Goal: Information Seeking & Learning: Learn about a topic

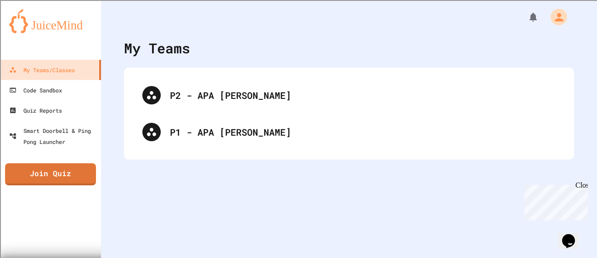
click at [328, 104] on div "P2 - APA [PERSON_NAME]" at bounding box center [349, 95] width 432 height 37
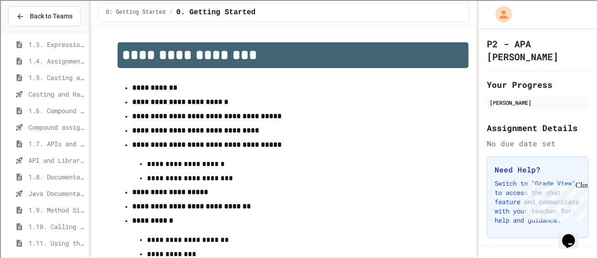
scroll to position [101, 0]
click at [59, 171] on span "1.8. Documentation with Comments and Preconditions" at bounding box center [56, 176] width 56 height 10
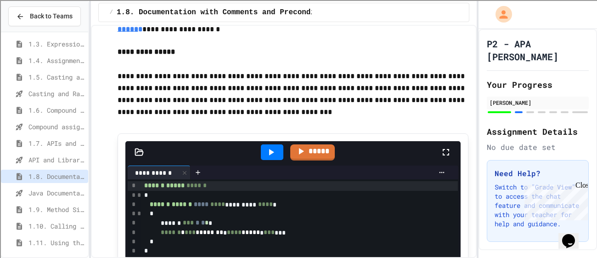
scroll to position [1738, 0]
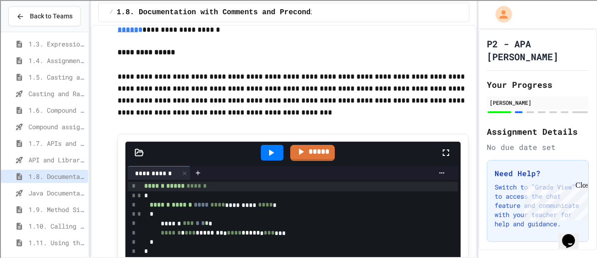
click at [278, 160] on div at bounding box center [272, 153] width 22 height 16
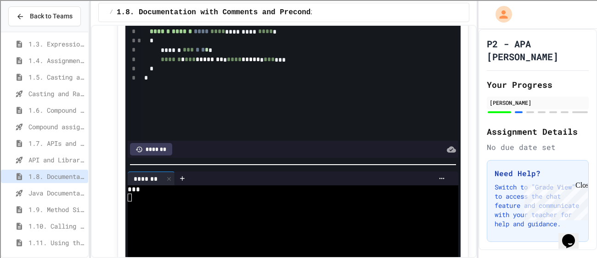
scroll to position [1910, 0]
click at [208, 54] on span "*" at bounding box center [207, 50] width 4 height 6
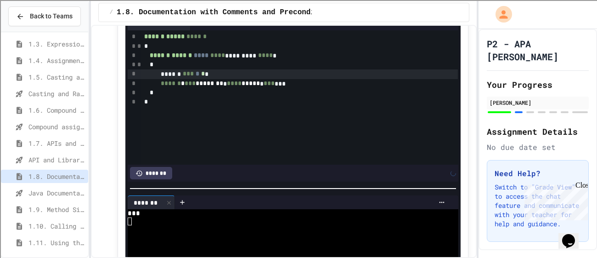
scroll to position [1878, 0]
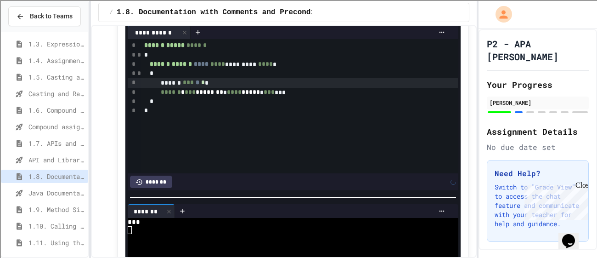
click at [269, 15] on icon at bounding box center [271, 12] width 5 height 6
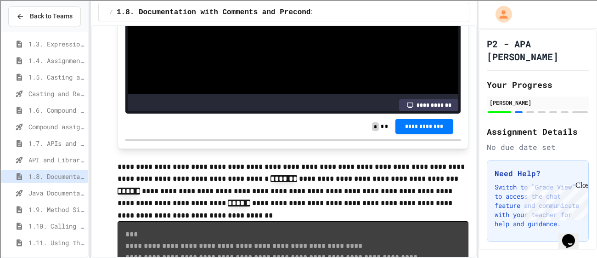
scroll to position [2152, 0]
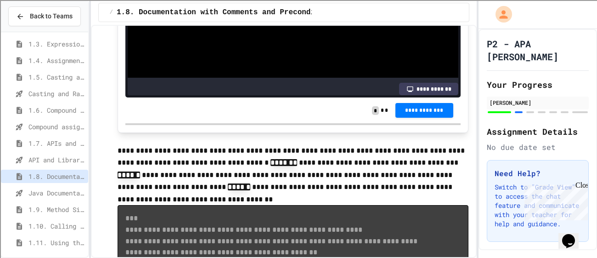
click at [416, 123] on div "**********" at bounding box center [292, 110] width 335 height 26
click at [416, 113] on span "**********" at bounding box center [424, 109] width 43 height 7
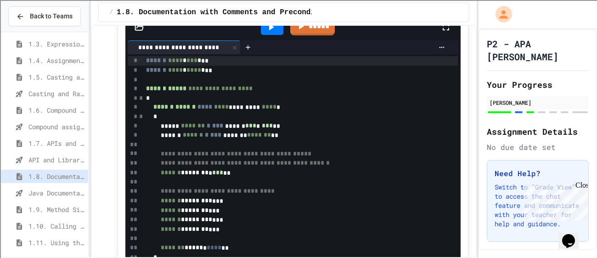
scroll to position [2612, 0]
click at [280, 35] on div at bounding box center [272, 28] width 22 height 16
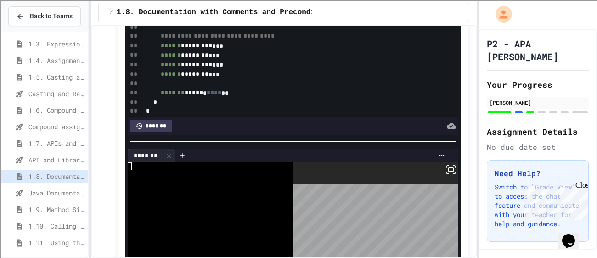
scroll to position [2682, 0]
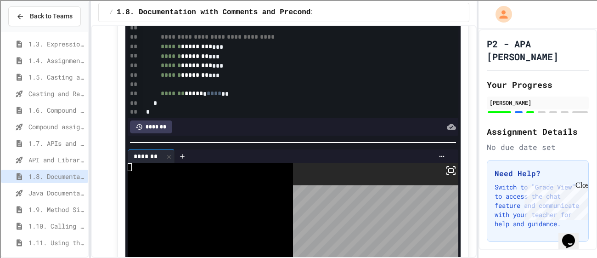
click at [248, 24] on div "****** * ******* * *** **" at bounding box center [300, 19] width 314 height 10
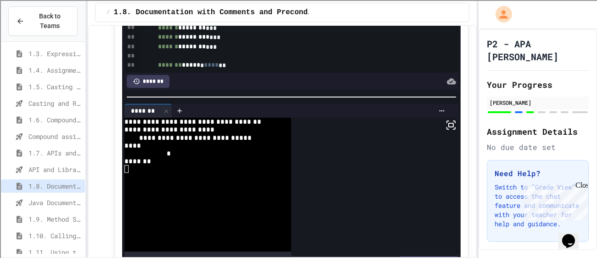
scroll to position [73, 0]
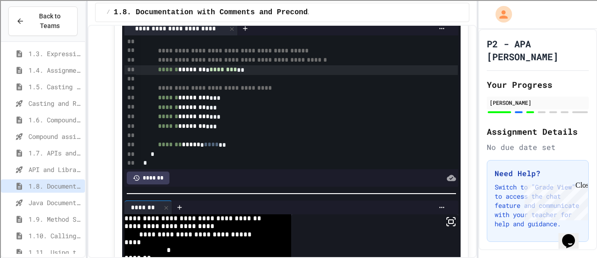
scroll to position [2619, 0]
click at [270, 14] on icon at bounding box center [269, 8] width 11 height 11
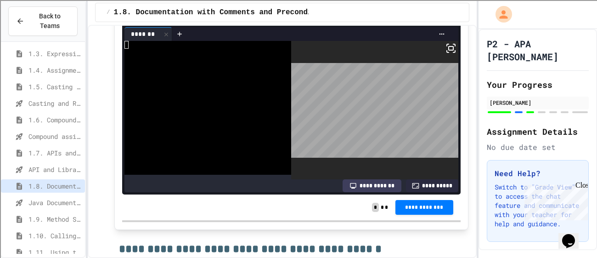
scroll to position [2793, 0]
click at [7, 200] on div "Java Documentation with Comments - Topic 1.8" at bounding box center [43, 202] width 84 height 13
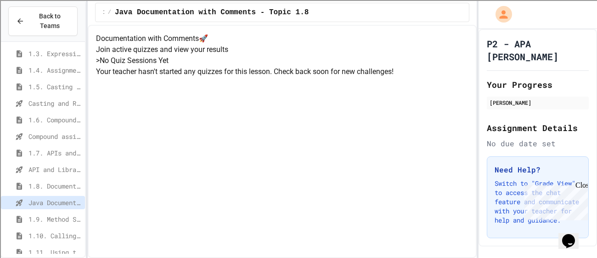
click at [18, 184] on icon at bounding box center [20, 185] width 6 height 7
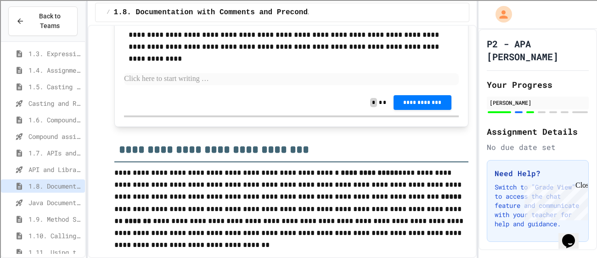
scroll to position [3684, 0]
